Goal: Share content

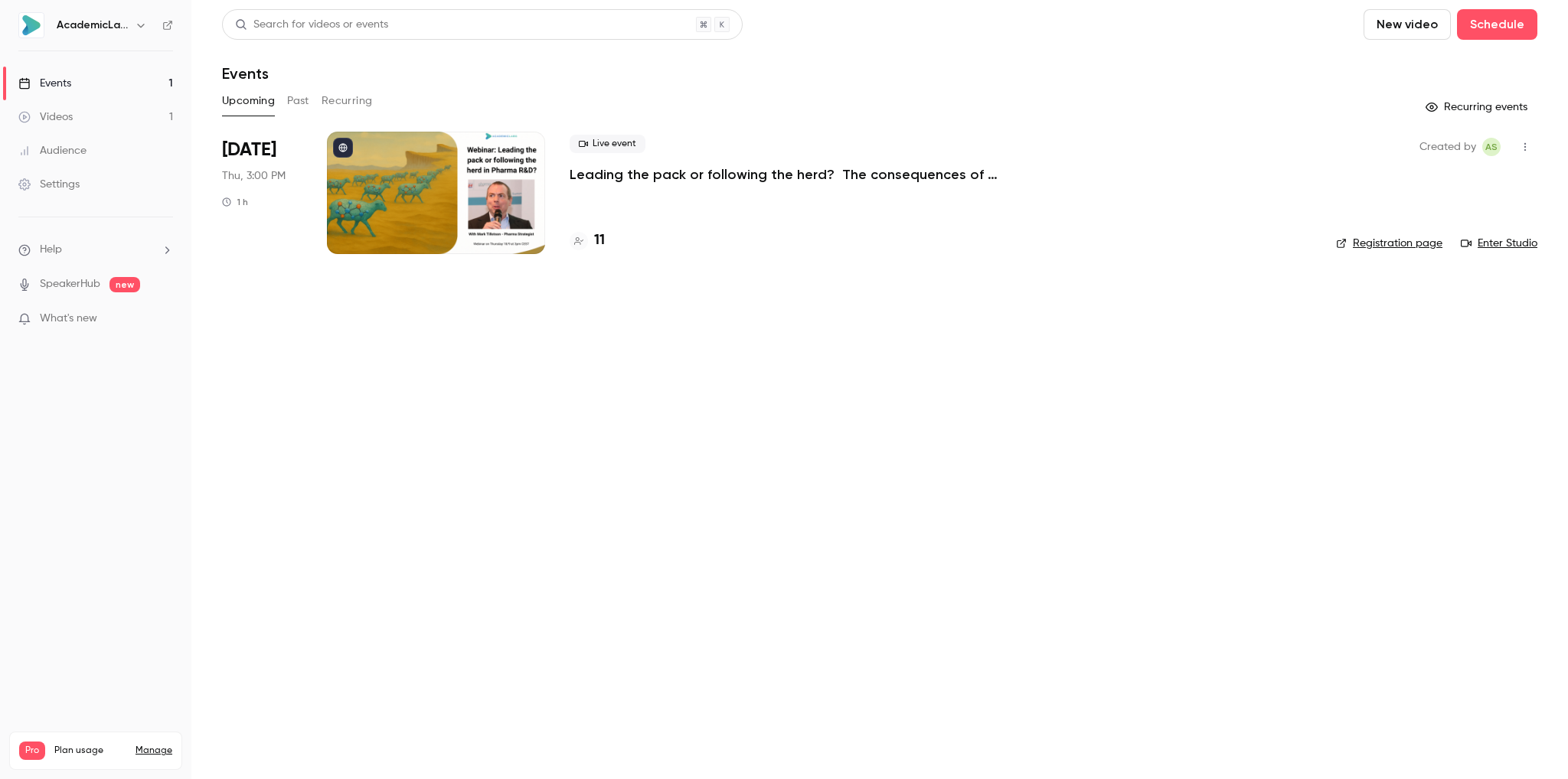
click at [655, 179] on p "Leading the pack or following the herd? The consequences of pipeline asset clus…" at bounding box center [800, 174] width 459 height 18
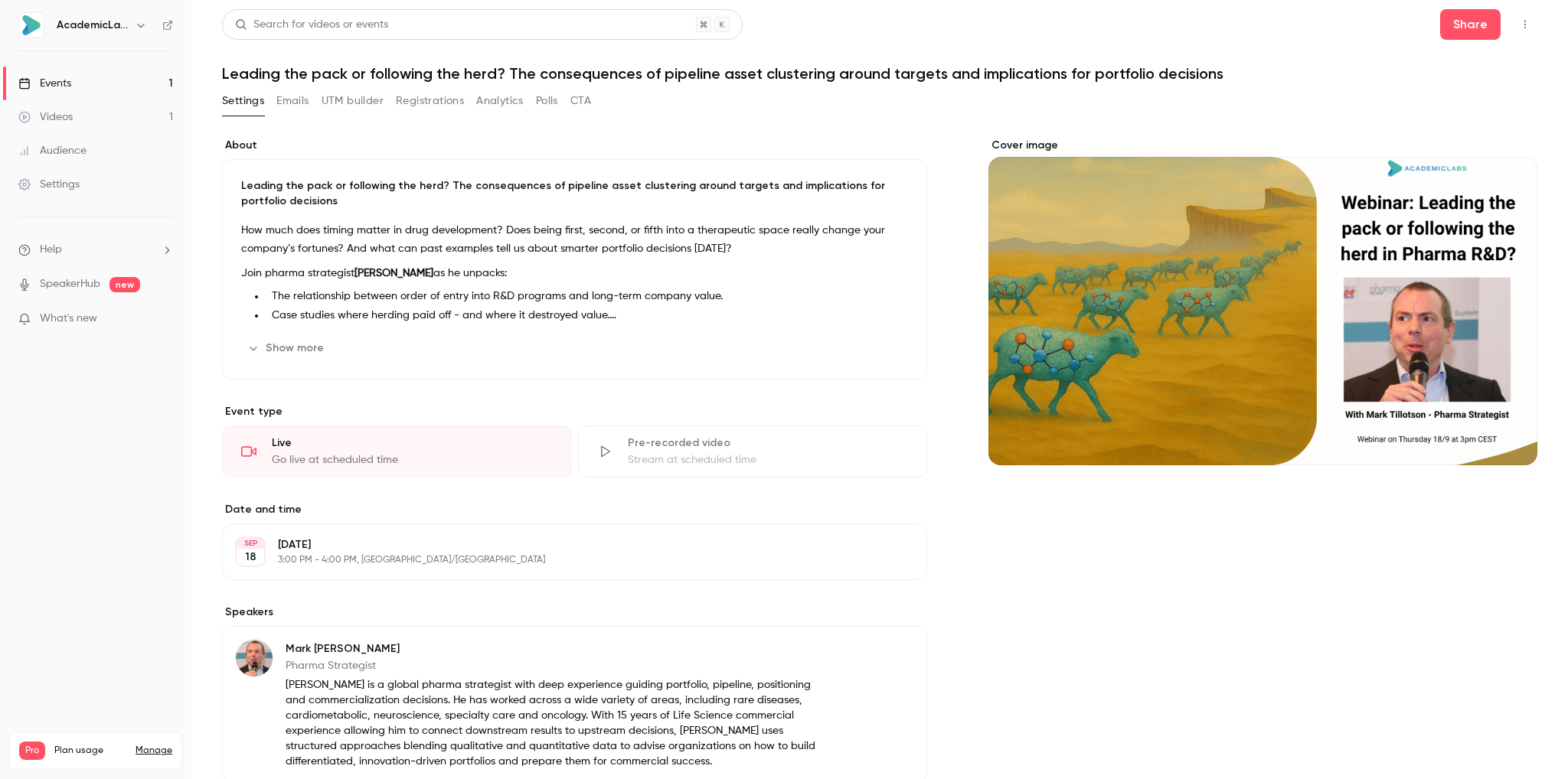
click at [427, 102] on button "Registrations" at bounding box center [429, 101] width 68 height 24
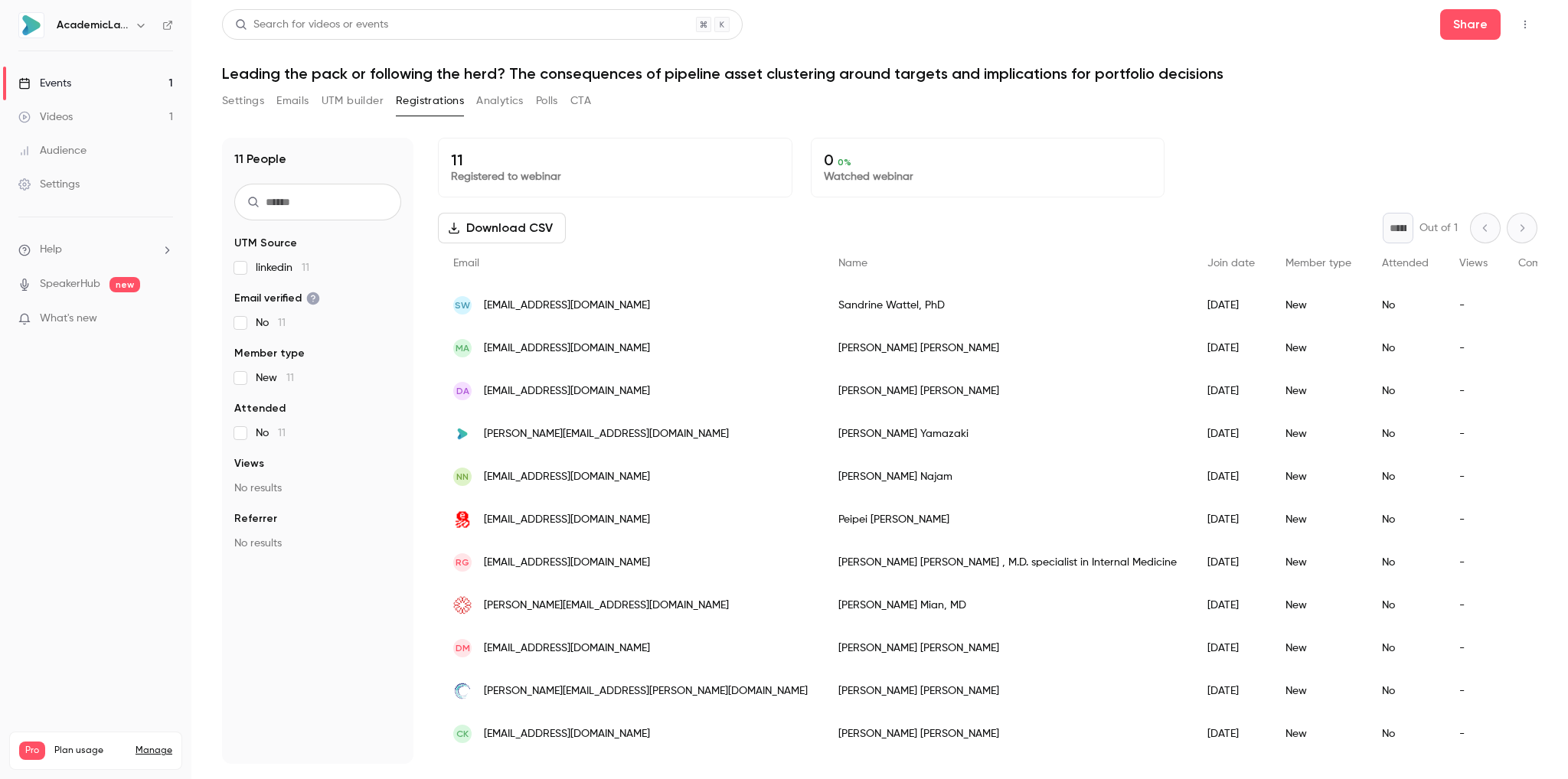
click at [279, 104] on button "Emails" at bounding box center [292, 101] width 32 height 24
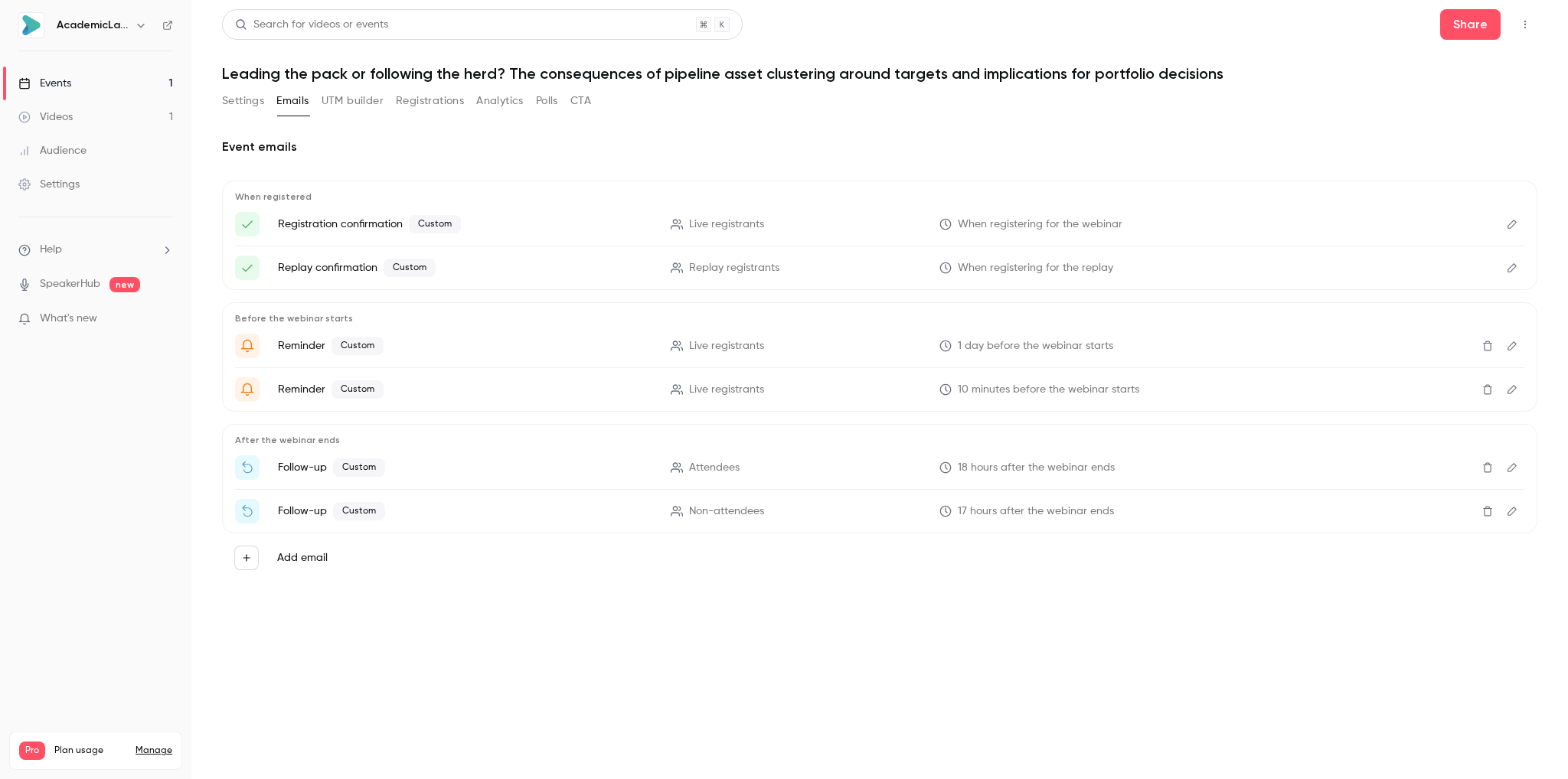
click at [233, 103] on button "Settings" at bounding box center [242, 101] width 42 height 24
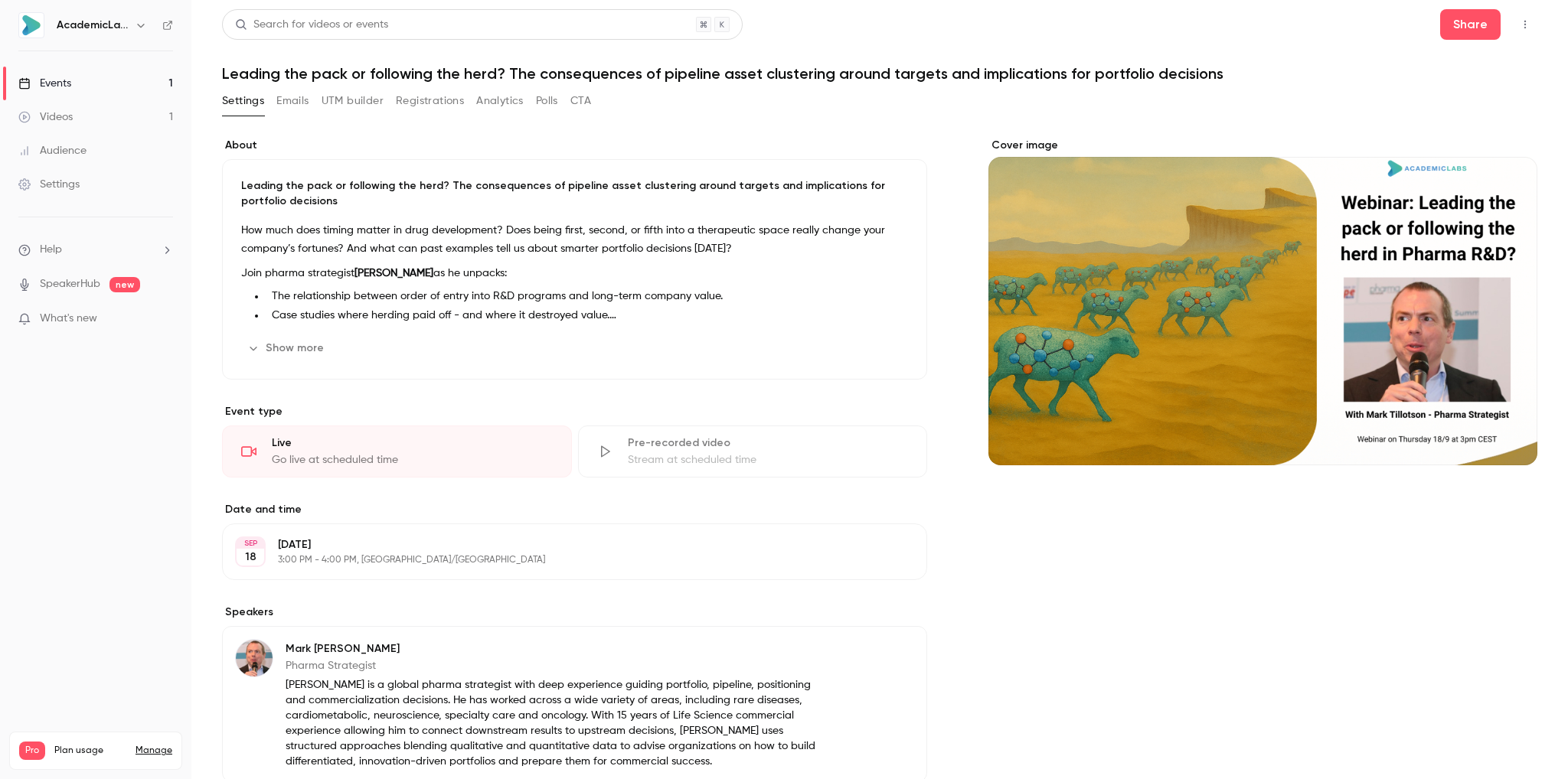
click at [1450, 18] on button "Share" at bounding box center [1470, 24] width 60 height 31
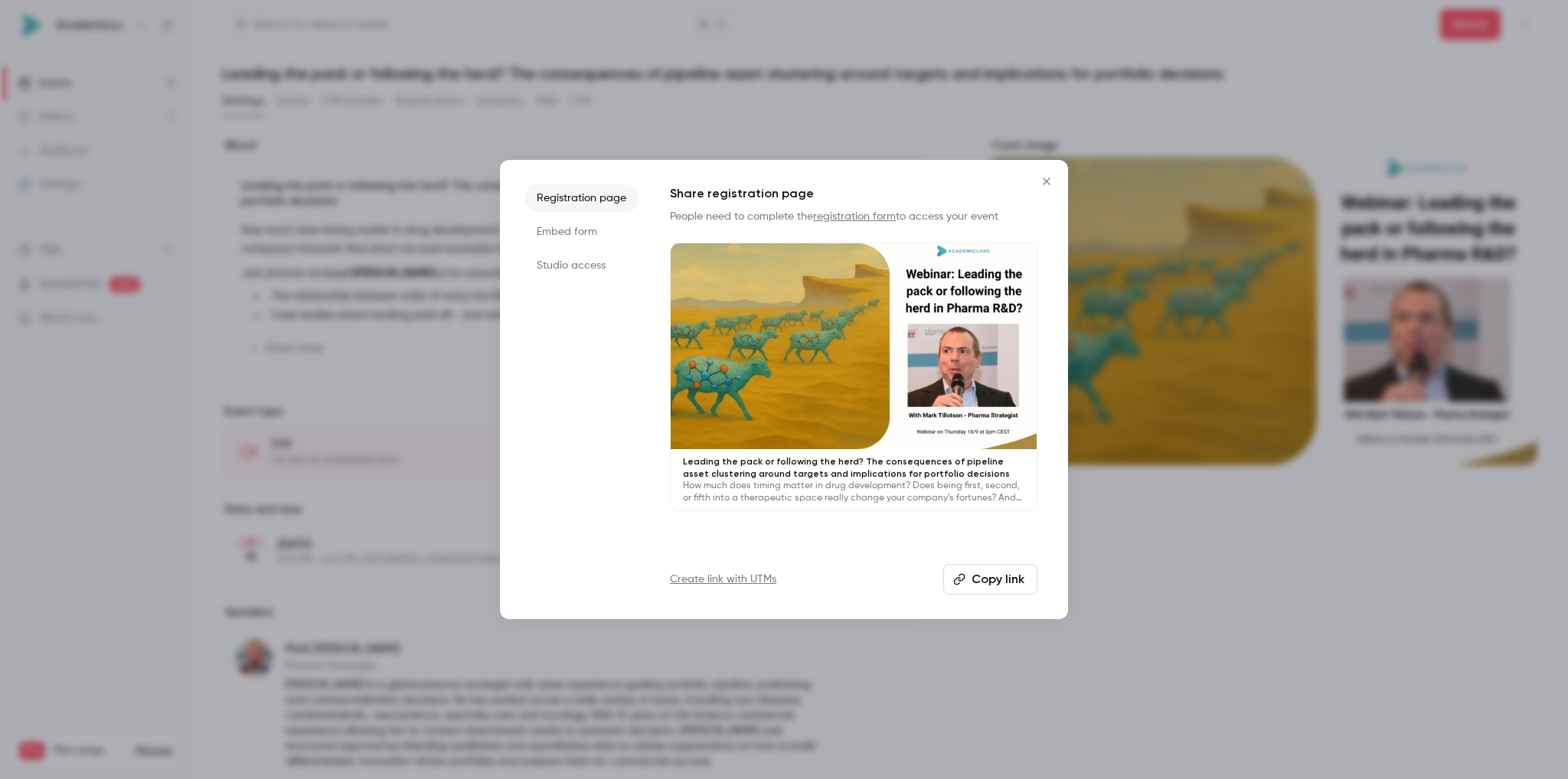
click at [995, 583] on button "Copy link" at bounding box center [989, 579] width 94 height 31
click at [1048, 181] on icon "Close" at bounding box center [1046, 181] width 18 height 13
